Goal: Task Accomplishment & Management: Manage account settings

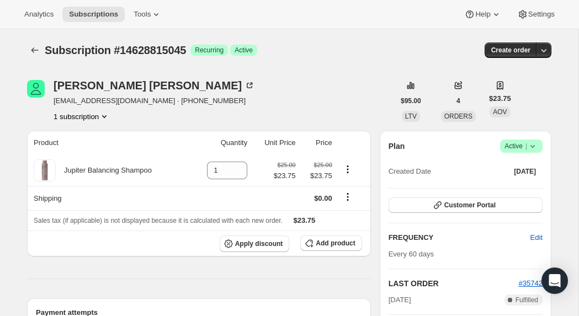
click at [527, 146] on icon at bounding box center [532, 146] width 11 height 11
click at [518, 188] on span "Cancel subscription" at bounding box center [517, 187] width 62 height 8
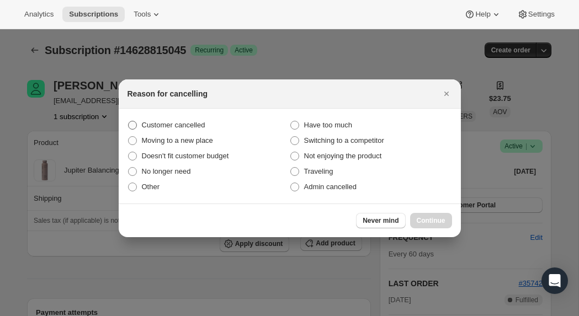
click at [196, 129] on span "Customer cancelled" at bounding box center [173, 125] width 63 height 11
click at [128, 121] on input "Customer cancelled" at bounding box center [128, 121] width 1 height 1
radio input "true"
click at [436, 216] on span "Continue" at bounding box center [430, 220] width 29 height 9
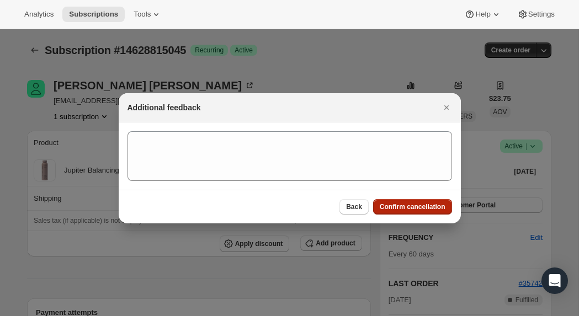
click at [411, 201] on button "Confirm cancellation" at bounding box center [412, 206] width 79 height 15
